Goal: Check status: Check status

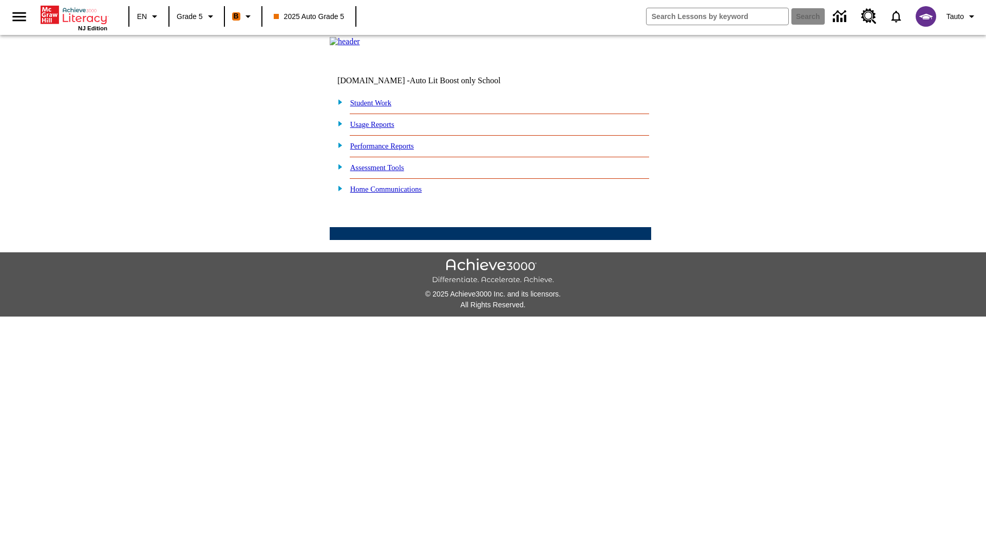
click at [378, 107] on link "Student Work" at bounding box center [370, 103] width 41 height 8
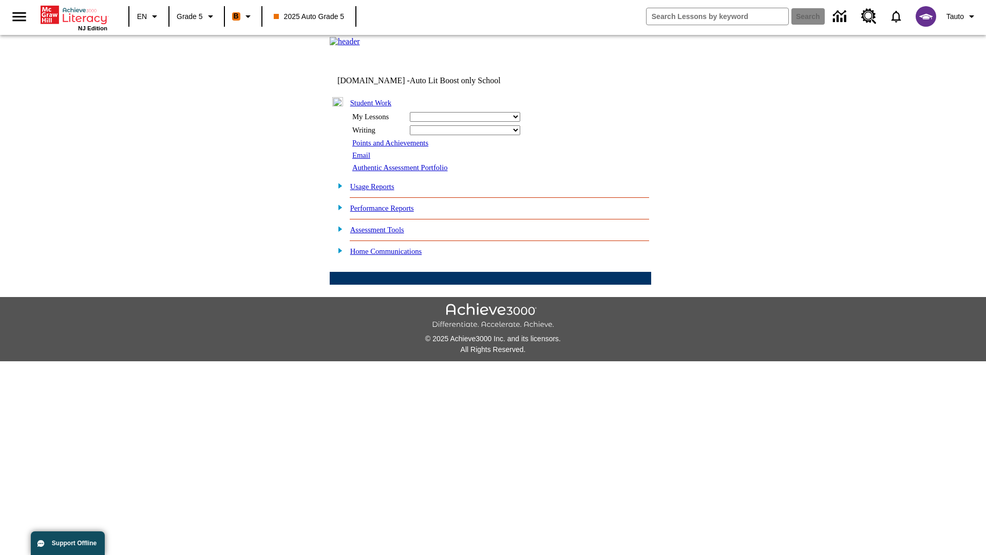
select select "/options/reports/?report_id=12&atype=21&section=2"
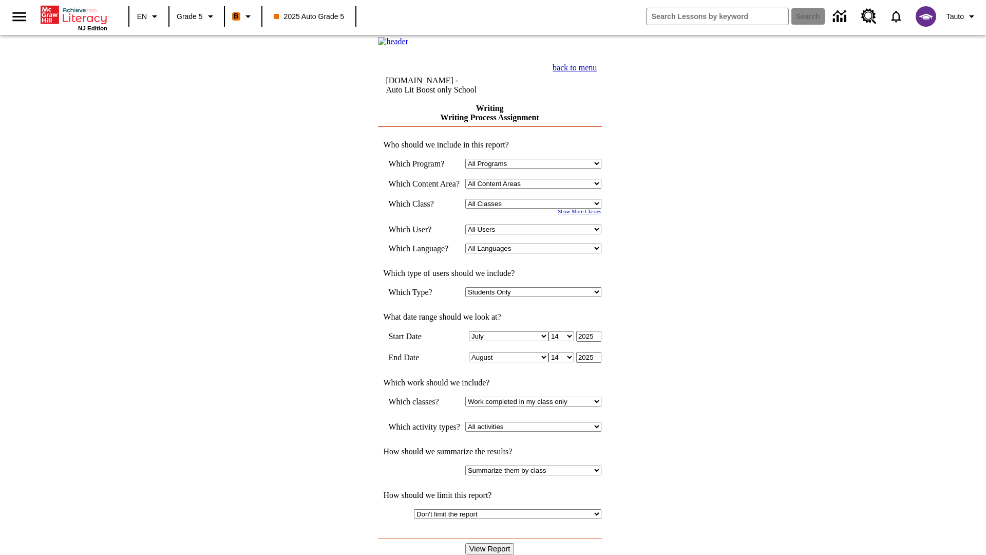
click at [537, 209] on select "Select a Class: All Classes 2025 Auto Grade 5 OL 2025 Auto Grade 6" at bounding box center [533, 204] width 136 height 10
select select "11133131"
click at [537, 234] on select "All Users Cat, Sautoen Cat, Sautoes Cat, Sautoss Donotlogin, Sautoen Twoschools…" at bounding box center [533, 230] width 136 height 10
select select "21437107"
click at [491, 543] on input "View Report" at bounding box center [489, 548] width 49 height 11
